Goal: Download file/media

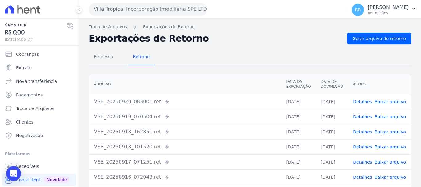
click at [173, 10] on button "Villa Tropical Incorporação Imobiliária SPE LTDA" at bounding box center [148, 9] width 118 height 12
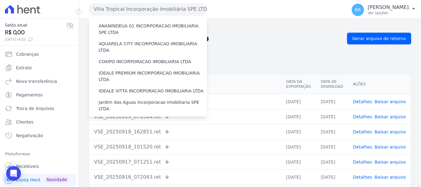
scroll to position [31, 0]
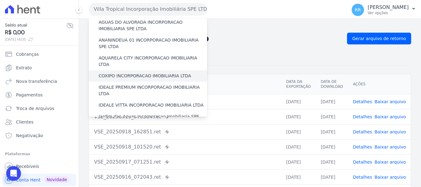
click at [120, 73] on label "COXIPO INCORPORACAO IMOBILIARIA LTDA" at bounding box center [145, 76] width 93 height 6
click at [0, 0] on input "COXIPO INCORPORACAO IMOBILIARIA LTDA" at bounding box center [0, 0] width 0 height 0
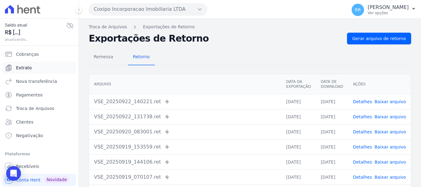
click at [26, 69] on span "Extrato" at bounding box center [24, 68] width 16 height 6
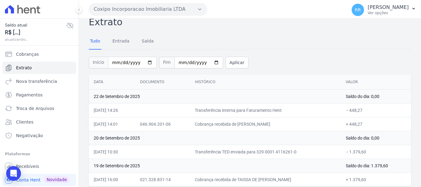
scroll to position [13, 0]
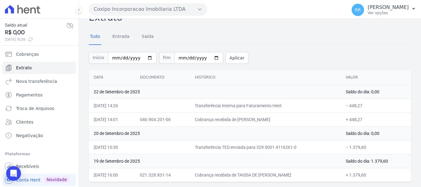
click at [151, 7] on button "Coxipo Incorporacao Imobiliaria LTDA" at bounding box center [148, 9] width 118 height 12
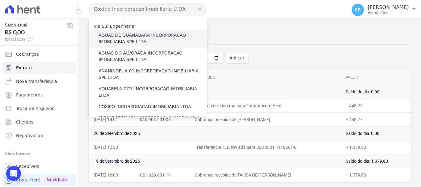
click at [141, 43] on label "AGUAS DE GUANABARA INCORPORACAO IMOBILIARIA SPE LTDA" at bounding box center [153, 38] width 109 height 13
click at [0, 0] on input "AGUAS DE GUANABARA INCORPORACAO IMOBILIARIA SPE LTDA" at bounding box center [0, 0] width 0 height 0
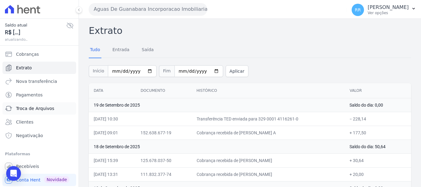
click at [25, 107] on span "Troca de Arquivos" at bounding box center [35, 108] width 38 height 6
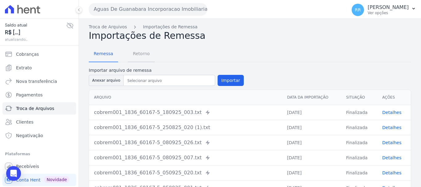
click at [134, 52] on span "Retorno" at bounding box center [141, 53] width 24 height 12
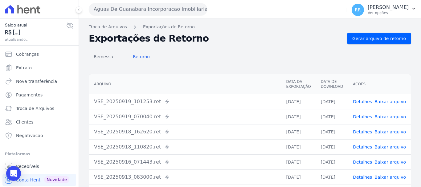
click at [388, 31] on div "Troca de Arquivos Exportações de Retorno Exportações de Retorno Gerar arquivo d…" at bounding box center [250, 146] width 342 height 254
drag, startPoint x: 386, startPoint y: 36, endPoint x: 349, endPoint y: 33, distance: 37.2
click at [386, 36] on span "Gerar arquivo de retorno" at bounding box center [380, 38] width 54 height 6
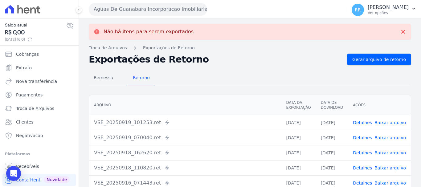
click at [151, 9] on button "Aguas De Guanabara Incorporacao Imobiliaria SPE LTDA" at bounding box center [148, 9] width 118 height 12
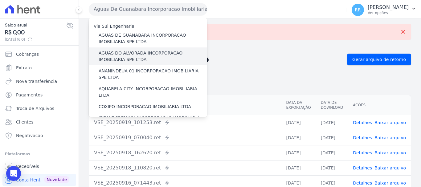
click at [158, 59] on label "AGUAS DO ALVORADA INCORPORACAO IMOBILIARIA SPE LTDA" at bounding box center [153, 56] width 109 height 13
click at [0, 0] on input "AGUAS DO ALVORADA INCORPORACAO IMOBILIARIA SPE LTDA" at bounding box center [0, 0] width 0 height 0
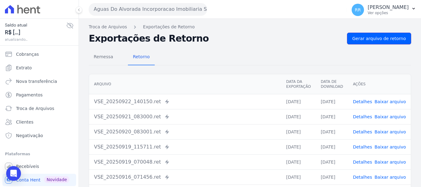
drag, startPoint x: 382, startPoint y: 41, endPoint x: 288, endPoint y: 42, distance: 93.8
click at [381, 40] on span "Gerar arquivo de retorno" at bounding box center [380, 38] width 54 height 6
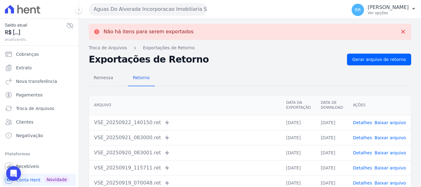
click at [141, 13] on button "Aguas Do Alvorada Incorporacao Imobiliaria SPE LTDA" at bounding box center [148, 9] width 118 height 12
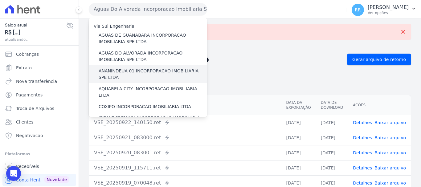
click at [148, 70] on label "ANANINDEUA 01 INCORPORACAO IMOBILIARIA SPE LTDA" at bounding box center [153, 74] width 109 height 13
click at [0, 0] on input "ANANINDEUA 01 INCORPORACAO IMOBILIARIA SPE LTDA" at bounding box center [0, 0] width 0 height 0
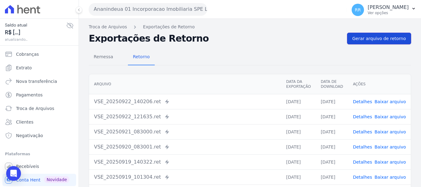
click at [375, 39] on span "Gerar arquivo de retorno" at bounding box center [380, 38] width 54 height 6
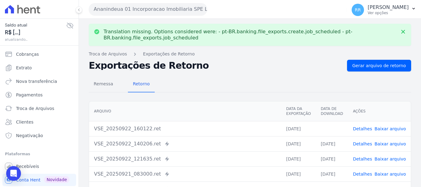
click at [388, 130] on link "Baixar arquivo" at bounding box center [390, 128] width 31 height 5
click at [149, 5] on button "Ananindeua 01 Incorporacao Imobiliaria SPE LTDA" at bounding box center [148, 9] width 118 height 12
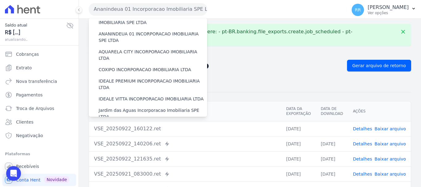
scroll to position [31, 0]
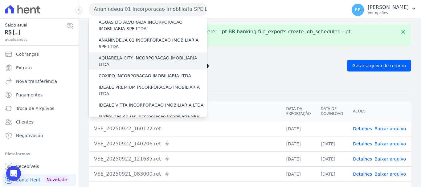
click at [136, 59] on label "AQUARELA CITY INCORPORACAO IMOBILIARIA LTDA" at bounding box center [153, 61] width 109 height 13
click at [0, 0] on input "AQUARELA CITY INCORPORACAO IMOBILIARIA LTDA" at bounding box center [0, 0] width 0 height 0
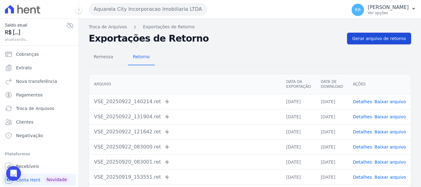
click at [381, 35] on span "Gerar arquivo de retorno" at bounding box center [380, 38] width 54 height 6
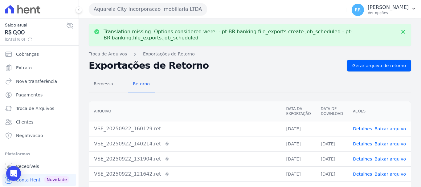
click at [390, 127] on link "Baixar arquivo" at bounding box center [390, 128] width 31 height 5
click at [134, 9] on button "Aquarela City Incorporacao Imobiliaria LTDA" at bounding box center [148, 9] width 118 height 12
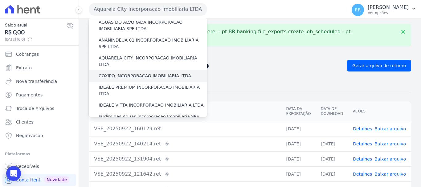
click at [148, 73] on label "COXIPO INCORPORACAO IMOBILIARIA LTDA" at bounding box center [145, 76] width 93 height 6
click at [0, 0] on input "COXIPO INCORPORACAO IMOBILIARIA LTDA" at bounding box center [0, 0] width 0 height 0
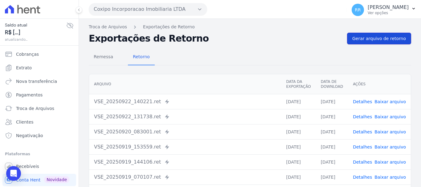
click at [381, 41] on span "Gerar arquivo de retorno" at bounding box center [380, 38] width 54 height 6
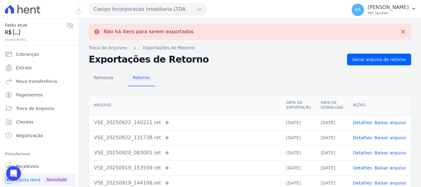
drag, startPoint x: 132, startPoint y: 5, endPoint x: 133, endPoint y: 10, distance: 5.3
click at [132, 6] on button "Coxipo Incorporacao Imobiliaria LTDA" at bounding box center [148, 9] width 118 height 12
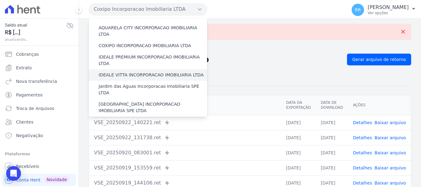
scroll to position [62, 0]
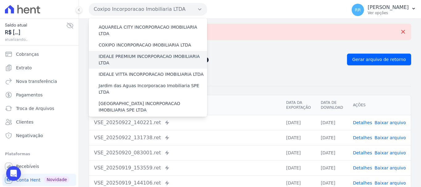
click at [148, 53] on label "IDEALE PREMIUM INCORPORACAO IMOBILIARIA LTDA" at bounding box center [153, 59] width 109 height 13
click at [0, 0] on input "IDEALE PREMIUM INCORPORACAO IMOBILIARIA LTDA" at bounding box center [0, 0] width 0 height 0
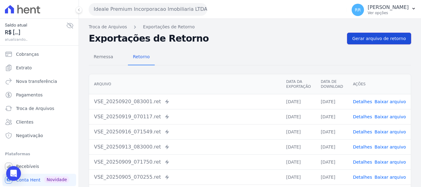
click at [382, 43] on link "Gerar arquivo de retorno" at bounding box center [379, 39] width 64 height 12
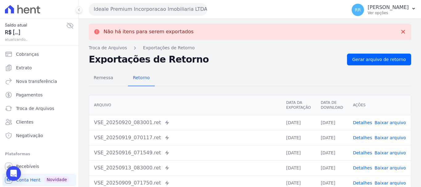
drag, startPoint x: 140, startPoint y: 1, endPoint x: 142, endPoint y: 9, distance: 7.6
click at [140, 4] on div "Ideale Premium Incorporacao Imobiliaria LTDA Via Sul Engenharia AGUAS DE [GEOGR…" at bounding box center [217, 9] width 256 height 19
click at [142, 9] on button "Ideale Premium Incorporacao Imobiliaria LTDA" at bounding box center [148, 9] width 118 height 12
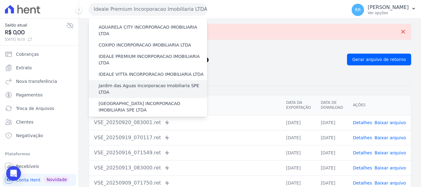
click at [131, 83] on label "Jardim das Aguas Incorporacao Imobiliaria SPE LTDA" at bounding box center [153, 89] width 109 height 13
click at [0, 0] on input "Jardim das Aguas Incorporacao Imobiliaria SPE LTDA" at bounding box center [0, 0] width 0 height 0
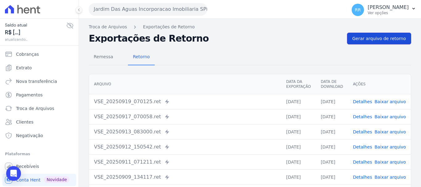
click at [371, 39] on span "Gerar arquivo de retorno" at bounding box center [380, 38] width 54 height 6
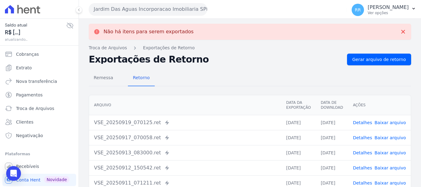
click at [143, 8] on button "Jardim Das Aguas Incorporacao Imobiliaria SPE LTDA" at bounding box center [148, 9] width 118 height 12
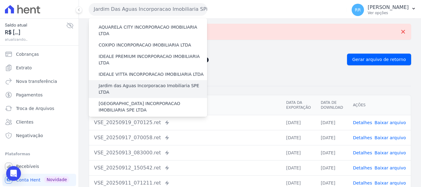
click at [131, 83] on label "Jardim das Aguas Incorporacao Imobiliaria SPE LTDA" at bounding box center [153, 89] width 109 height 13
click at [0, 0] on input "Jardim das Aguas Incorporacao Imobiliaria SPE LTDA" at bounding box center [0, 0] width 0 height 0
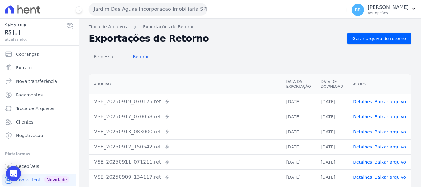
click at [137, 2] on div "Jardim Das Aguas Incorporacao Imobiliaria SPE LTDA Via Sul Engenharia AGUAS DE …" at bounding box center [217, 9] width 256 height 19
click at [132, 14] on button "Jardim Das Aguas Incorporacao Imobiliaria SPE LTDA" at bounding box center [148, 9] width 118 height 12
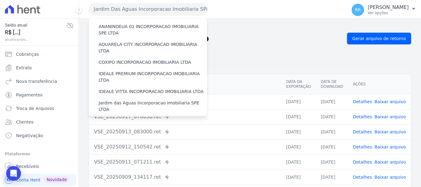
scroll to position [93, 0]
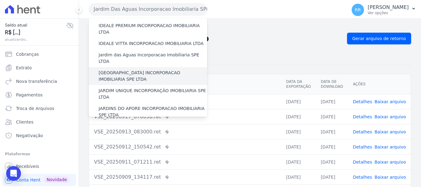
click at [135, 70] on label "[GEOGRAPHIC_DATA] INCORPORACAO IMOBILIARIA SPE LTDA" at bounding box center [153, 76] width 109 height 13
click at [0, 0] on input "[GEOGRAPHIC_DATA] INCORPORACAO IMOBILIARIA SPE LTDA" at bounding box center [0, 0] width 0 height 0
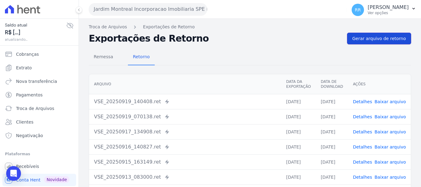
click at [377, 35] on link "Gerar arquivo de retorno" at bounding box center [379, 39] width 64 height 12
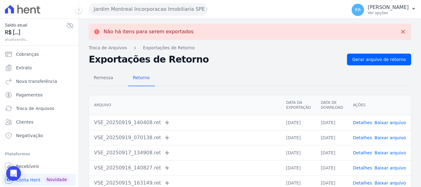
click at [143, 14] on button "Jardim Montreal Incorporacao Imobiliaria SPE LTDA" at bounding box center [148, 9] width 118 height 12
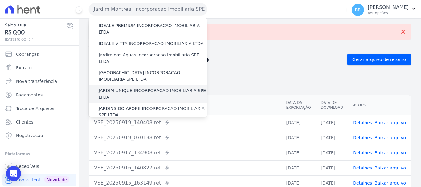
click at [148, 88] on label "JARDIM UNIQUE INCORPORAÇÃO IMOBILIARIA SPE LTDA" at bounding box center [153, 94] width 109 height 13
click at [0, 0] on input "JARDIM UNIQUE INCORPORAÇÃO IMOBILIARIA SPE LTDA" at bounding box center [0, 0] width 0 height 0
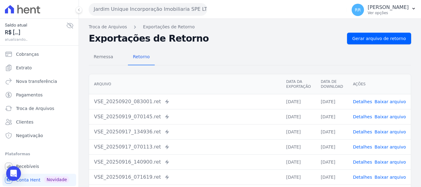
click at [368, 46] on div "Remessa Retorno [GEOGRAPHIC_DATA] Data da Exportação Data de Download Ações VSE…" at bounding box center [250, 155] width 323 height 223
click at [369, 39] on span "Gerar arquivo de retorno" at bounding box center [380, 38] width 54 height 6
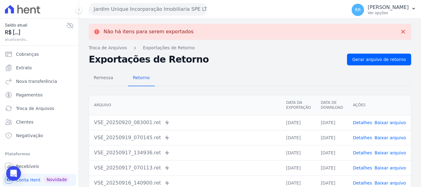
click at [183, 7] on button "Jardim Unique Incorporação Imobiliaria SPE LTDA" at bounding box center [148, 9] width 118 height 12
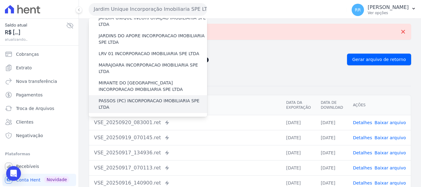
scroll to position [154, 0]
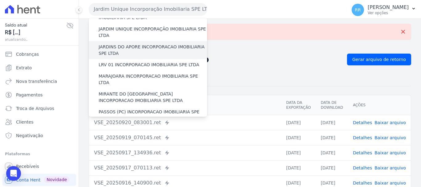
click at [136, 44] on label "JARDINS DO APORE INCORPORACAO IMOBILIARIA SPE LTDA" at bounding box center [153, 50] width 109 height 13
click at [0, 0] on input "JARDINS DO APORE INCORPORACAO IMOBILIARIA SPE LTDA" at bounding box center [0, 0] width 0 height 0
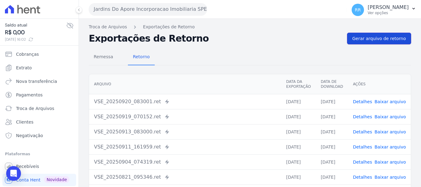
click at [365, 42] on link "Gerar arquivo de retorno" at bounding box center [379, 39] width 64 height 12
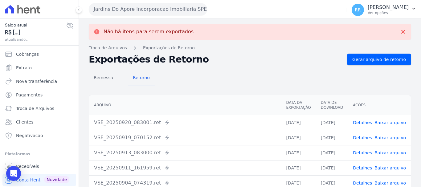
drag, startPoint x: 113, startPoint y: 6, endPoint x: 125, endPoint y: 12, distance: 13.1
click at [114, 7] on button "Jardins Do Apore Incorporacao Imobiliaria SPE LTDA" at bounding box center [148, 9] width 118 height 12
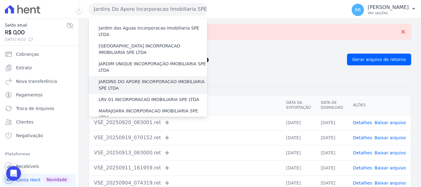
scroll to position [123, 0]
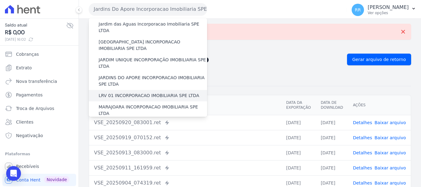
click at [128, 93] on label "LRV 01 INCORPORACAO IMOBILIARIA SPE LTDA" at bounding box center [149, 96] width 101 height 6
click at [0, 0] on input "LRV 01 INCORPORACAO IMOBILIARIA SPE LTDA" at bounding box center [0, 0] width 0 height 0
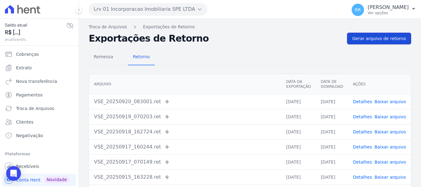
click at [368, 42] on link "Gerar arquivo de retorno" at bounding box center [379, 39] width 64 height 12
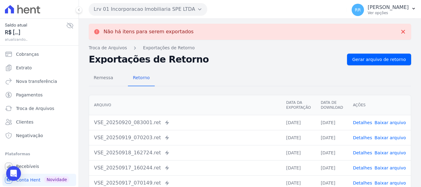
drag, startPoint x: 151, startPoint y: 6, endPoint x: 150, endPoint y: 10, distance: 5.0
click at [151, 6] on button "Lrv 01 Incorporacao Imobiliaria SPE LTDA" at bounding box center [148, 9] width 118 height 12
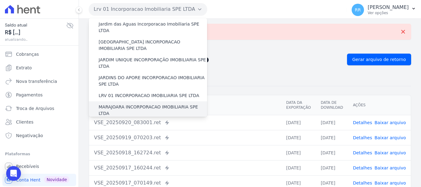
click at [129, 104] on label "MARAJOARA INCORPORACAO IMOBILIARIA SPE LTDA" at bounding box center [153, 110] width 109 height 13
click at [0, 0] on input "MARAJOARA INCORPORACAO IMOBILIARIA SPE LTDA" at bounding box center [0, 0] width 0 height 0
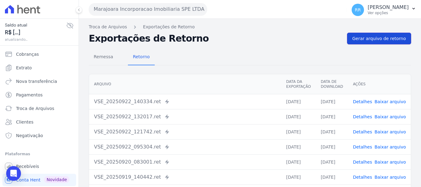
click at [388, 39] on span "Gerar arquivo de retorno" at bounding box center [380, 38] width 54 height 6
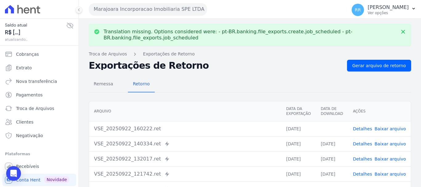
click at [382, 129] on link "Baixar arquivo" at bounding box center [390, 128] width 31 height 5
click at [147, 9] on button "Marajoara Incorporacao Imobiliaria SPE LTDA" at bounding box center [148, 9] width 118 height 12
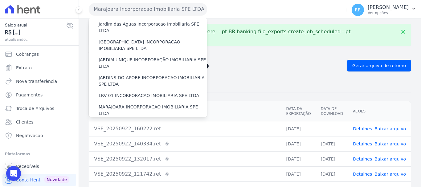
click at [122, 122] on label "MIRANTE DO [GEOGRAPHIC_DATA] INCORPORACAO IMOBILIARIA SPE LTDA" at bounding box center [153, 128] width 109 height 13
click at [0, 0] on input "MIRANTE DO [GEOGRAPHIC_DATA] INCORPORACAO IMOBILIARIA SPE LTDA" at bounding box center [0, 0] width 0 height 0
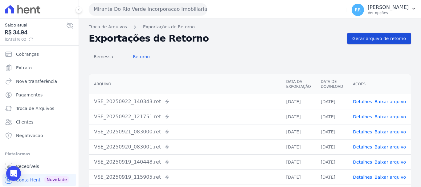
click at [359, 42] on link "Gerar arquivo de retorno" at bounding box center [379, 39] width 64 height 12
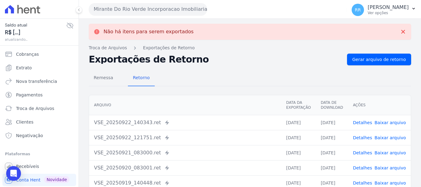
click at [132, 7] on button "Mirante Do Rio Verde Incorporacao Imobiliaria SPE LTDA" at bounding box center [148, 9] width 118 height 12
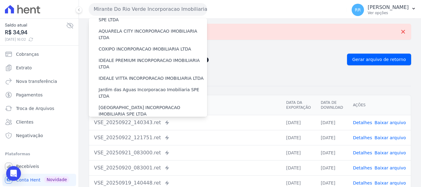
scroll to position [154, 0]
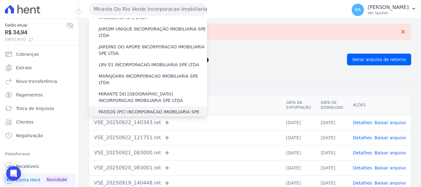
click at [133, 109] on label "PASSOS (PC) INCORPORACAO IMOBILIARIA SPE LTDA" at bounding box center [153, 115] width 109 height 13
click at [0, 0] on input "PASSOS (PC) INCORPORACAO IMOBILIARIA SPE LTDA" at bounding box center [0, 0] width 0 height 0
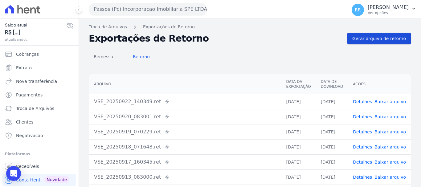
click at [377, 40] on span "Gerar arquivo de retorno" at bounding box center [380, 38] width 54 height 6
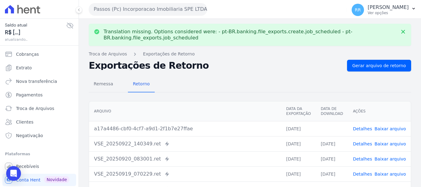
click at [387, 128] on link "Baixar arquivo" at bounding box center [390, 128] width 31 height 5
click at [138, 6] on button "Passos (Pc) Incorporacao Imobiliaria SPE LTDA" at bounding box center [148, 9] width 118 height 12
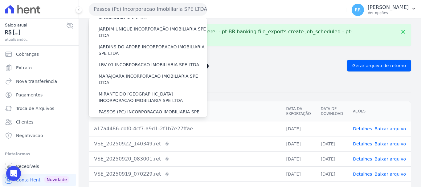
click at [131, 127] on label "POCOS INCORPORACAO IMOBILIARIA LTDA" at bounding box center [144, 130] width 91 height 6
click at [0, 0] on input "POCOS INCORPORACAO IMOBILIARIA LTDA" at bounding box center [0, 0] width 0 height 0
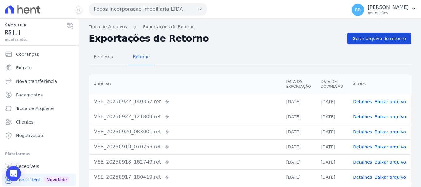
drag, startPoint x: 361, startPoint y: 39, endPoint x: 357, endPoint y: 41, distance: 4.6
click at [361, 40] on span "Gerar arquivo de retorno" at bounding box center [380, 38] width 54 height 6
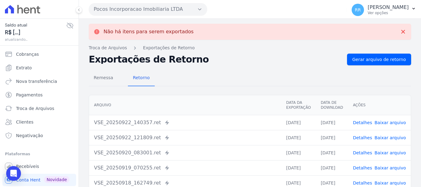
click at [159, 12] on button "Pocos Incorporacao Imobiliaria LTDA" at bounding box center [148, 9] width 118 height 12
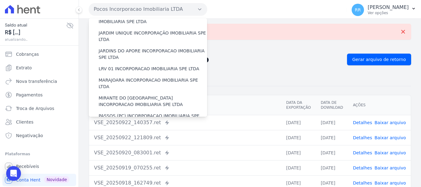
scroll to position [185, 0]
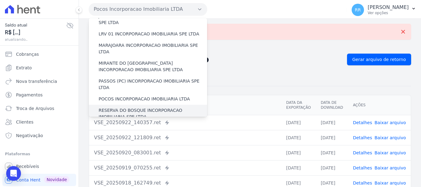
click at [114, 107] on label "RESERVA DO BOSQUE INCORPORACAO IMOBILIARIA SPE LTDA" at bounding box center [153, 113] width 109 height 13
click at [0, 0] on input "RESERVA DO BOSQUE INCORPORACAO IMOBILIARIA SPE LTDA" at bounding box center [0, 0] width 0 height 0
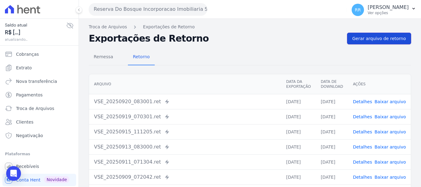
click at [381, 38] on span "Gerar arquivo de retorno" at bounding box center [380, 38] width 54 height 6
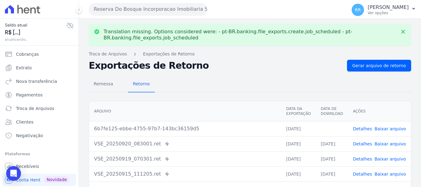
click at [389, 131] on link "Baixar arquivo" at bounding box center [390, 128] width 31 height 5
click at [140, 11] on button "Reserva Do Bosque Incorporacao Imobiliaria SPE LTDA" at bounding box center [148, 9] width 118 height 12
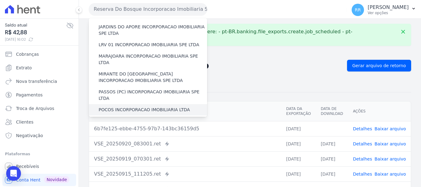
scroll to position [216, 0]
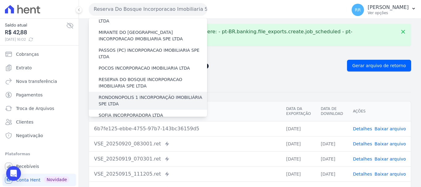
click at [115, 94] on label "RONDONOPOLIS 1 INCORPORAÇÃO IMOBILIÁRIA SPE LTDA" at bounding box center [153, 100] width 109 height 13
click at [0, 0] on input "RONDONOPOLIS 1 INCORPORAÇÃO IMOBILIÁRIA SPE LTDA" at bounding box center [0, 0] width 0 height 0
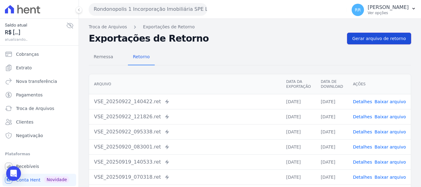
click at [377, 40] on span "Gerar arquivo de retorno" at bounding box center [380, 38] width 54 height 6
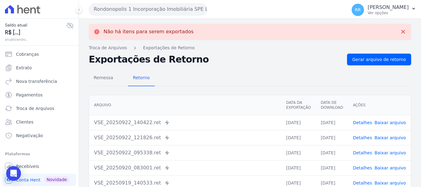
click at [155, 6] on button "Rondonopolis 1 Incorporação Imobiliária SPE LTDA" at bounding box center [148, 9] width 118 height 12
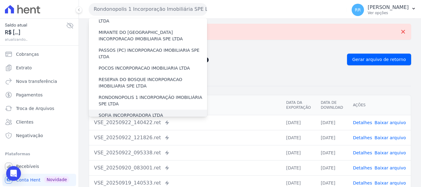
click at [133, 110] on div "SOFIA INCORPORADORA LTDA" at bounding box center [148, 115] width 118 height 11
click at [141, 112] on label "SOFIA INCORPORADORA LTDA" at bounding box center [131, 115] width 64 height 6
click at [0, 0] on input "SOFIA INCORPORADORA LTDA" at bounding box center [0, 0] width 0 height 0
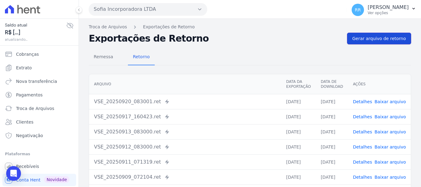
click at [351, 36] on link "Gerar arquivo de retorno" at bounding box center [379, 39] width 64 height 12
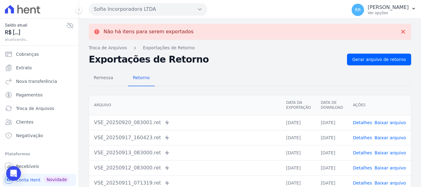
drag, startPoint x: 141, startPoint y: 10, endPoint x: 137, endPoint y: 31, distance: 20.5
click at [141, 12] on button "Sofia Incorporadora LTDA" at bounding box center [148, 9] width 118 height 12
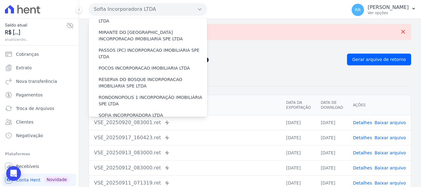
click at [141, 124] on label "VALE SUPREMO INCORPORACAO IMOBILIARIA SPE LTDA" at bounding box center [153, 130] width 109 height 13
click at [0, 0] on input "VALE SUPREMO INCORPORACAO IMOBILIARIA SPE LTDA" at bounding box center [0, 0] width 0 height 0
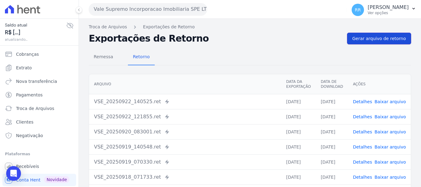
click at [386, 44] on link "Gerar arquivo de retorno" at bounding box center [379, 39] width 64 height 12
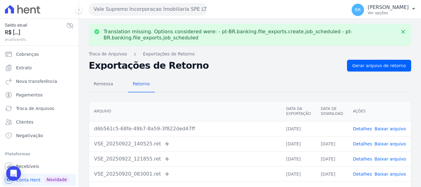
click at [383, 40] on p "Translation missing. Options considered were: - pt-BR.banking.file_exports.crea…" at bounding box center [250, 35] width 293 height 12
drag, startPoint x: 380, startPoint y: 125, endPoint x: 384, endPoint y: 130, distance: 6.1
click at [382, 127] on td "Detalhes Baixar arquivo" at bounding box center [379, 128] width 63 height 15
click at [384, 130] on link "Baixar arquivo" at bounding box center [390, 128] width 31 height 5
click at [157, 11] on button "Vale Supremo Incorporacao Imobiliaria SPE LTDA" at bounding box center [148, 9] width 118 height 12
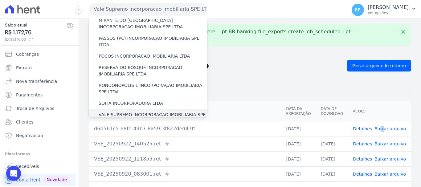
scroll to position [238, 0]
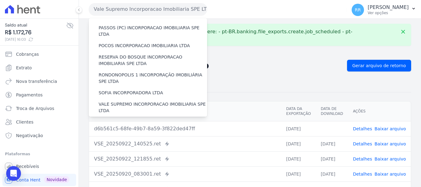
click at [138, 119] on label "VIA SUL ENGENHARIA LTDA" at bounding box center [128, 122] width 59 height 6
click at [0, 0] on input "VIA SUL ENGENHARIA LTDA" at bounding box center [0, 0] width 0 height 0
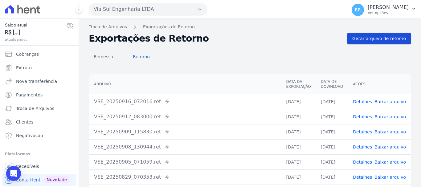
click at [357, 43] on link "Gerar arquivo de retorno" at bounding box center [379, 39] width 64 height 12
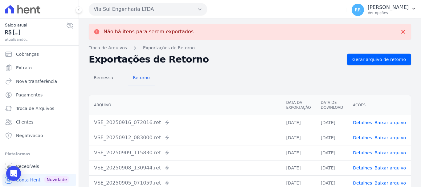
click at [124, 14] on button "Via Sul Engenharia LTDA" at bounding box center [148, 9] width 118 height 12
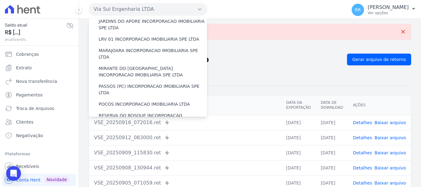
scroll to position [247, 0]
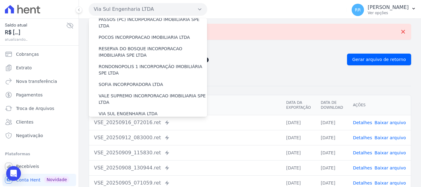
click at [131, 122] on label "VILLA ATLANTICA INCORPORACAO IMOBILIARIA SPE LTDA" at bounding box center [153, 128] width 109 height 13
click at [0, 0] on input "VILLA ATLANTICA INCORPORACAO IMOBILIARIA SPE LTDA" at bounding box center [0, 0] width 0 height 0
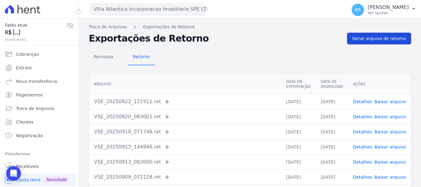
click at [364, 38] on span "Gerar arquivo de retorno" at bounding box center [380, 38] width 54 height 6
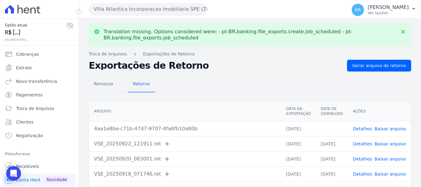
drag, startPoint x: 391, startPoint y: 128, endPoint x: 239, endPoint y: 57, distance: 167.4
click at [391, 128] on link "Baixar arquivo" at bounding box center [390, 128] width 31 height 5
click at [141, 9] on button "Villa Atlantica Incorporacao Imobiliaria SPE LTDA" at bounding box center [148, 9] width 118 height 12
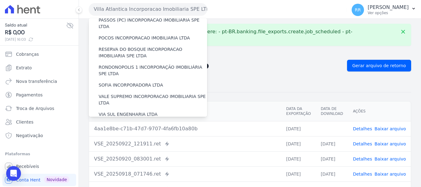
scroll to position [269, 0]
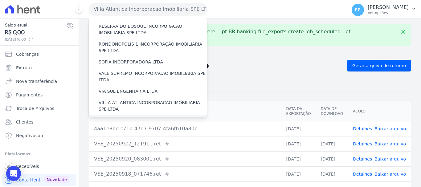
click at [142, 118] on label "[GEOGRAPHIC_DATA] INCORPORACAO IMOBILIARIA SPE LTDA" at bounding box center [153, 124] width 109 height 13
click at [0, 0] on input "[GEOGRAPHIC_DATA] INCORPORACAO IMOBILIARIA SPE LTDA" at bounding box center [0, 0] width 0 height 0
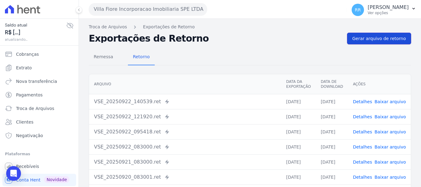
click at [376, 43] on link "Gerar arquivo de retorno" at bounding box center [379, 39] width 64 height 12
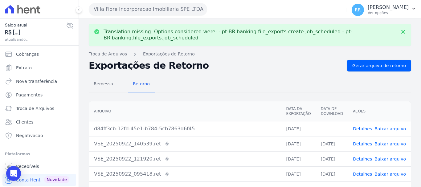
click at [384, 129] on link "Baixar arquivo" at bounding box center [390, 128] width 31 height 5
click at [157, 10] on button "Villa Fiore Incorporacao Imobiliaria SPE LTDA" at bounding box center [148, 9] width 118 height 12
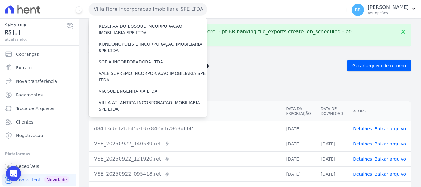
click at [133, 135] on label "VILLA TROPICAL INCORPORAÇÃO IMOBILIÁRIA SPE LTDA" at bounding box center [153, 141] width 109 height 13
click at [0, 0] on input "VILLA TROPICAL INCORPORAÇÃO IMOBILIÁRIA SPE LTDA" at bounding box center [0, 0] width 0 height 0
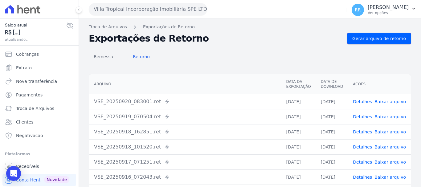
drag, startPoint x: 378, startPoint y: 40, endPoint x: 383, endPoint y: 110, distance: 70.2
click at [377, 40] on span "Gerar arquivo de retorno" at bounding box center [380, 38] width 54 height 6
